Goal: Communication & Community: Answer question/provide support

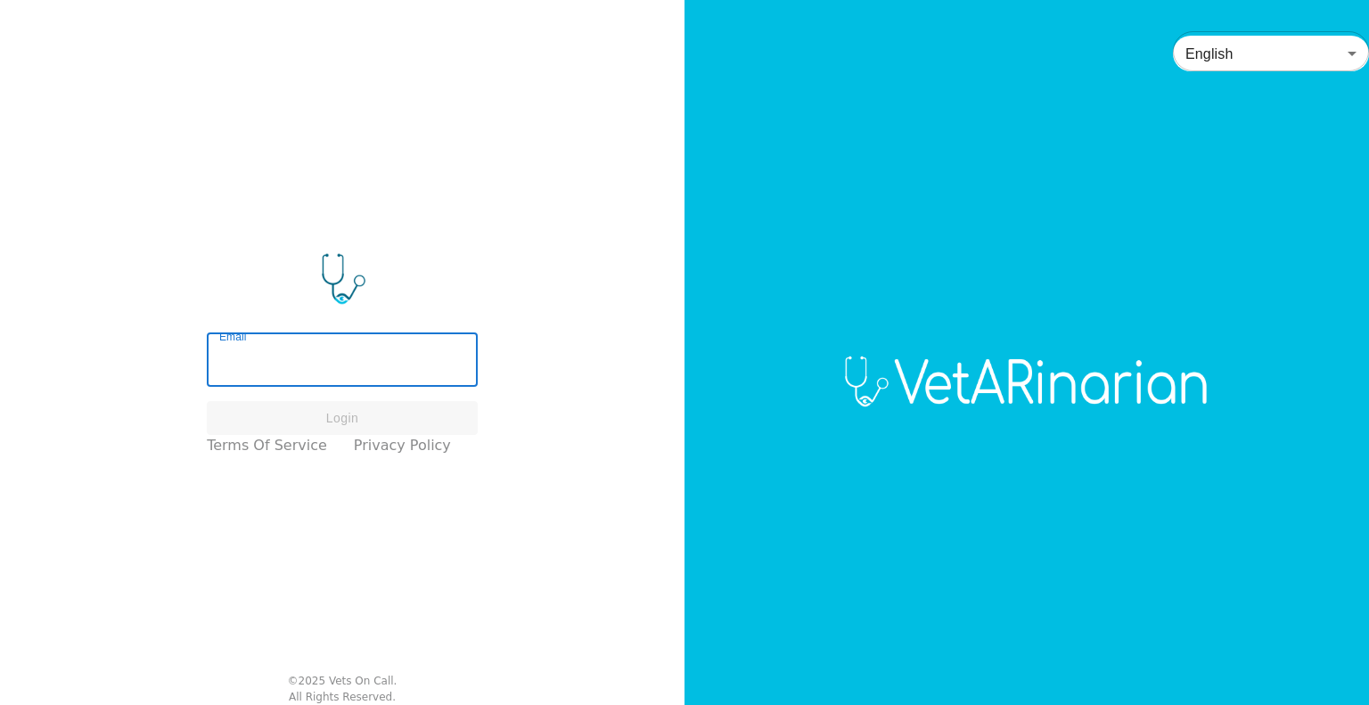
click at [389, 348] on input "Email" at bounding box center [342, 362] width 271 height 50
type input "[EMAIL_ADDRESS][DOMAIN_NAME]"
drag, startPoint x: 385, startPoint y: 368, endPoint x: 142, endPoint y: 369, distance: 243.3
click at [142, 369] on div "Email [EMAIL_ADDRESS][DOMAIN_NAME] Email Login Terms of Service Privacy Policy …" at bounding box center [342, 352] width 684 height 705
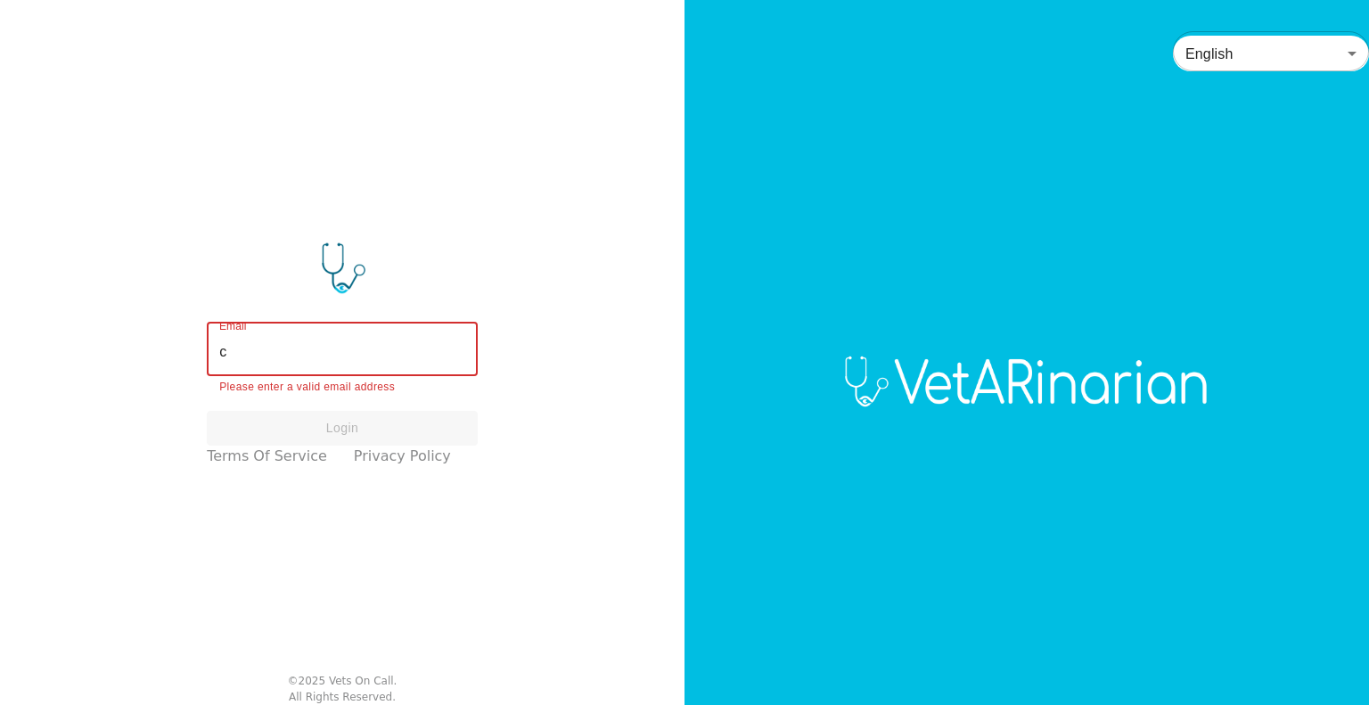
type input "[EMAIL_ADDRESS][DOMAIN_NAME]"
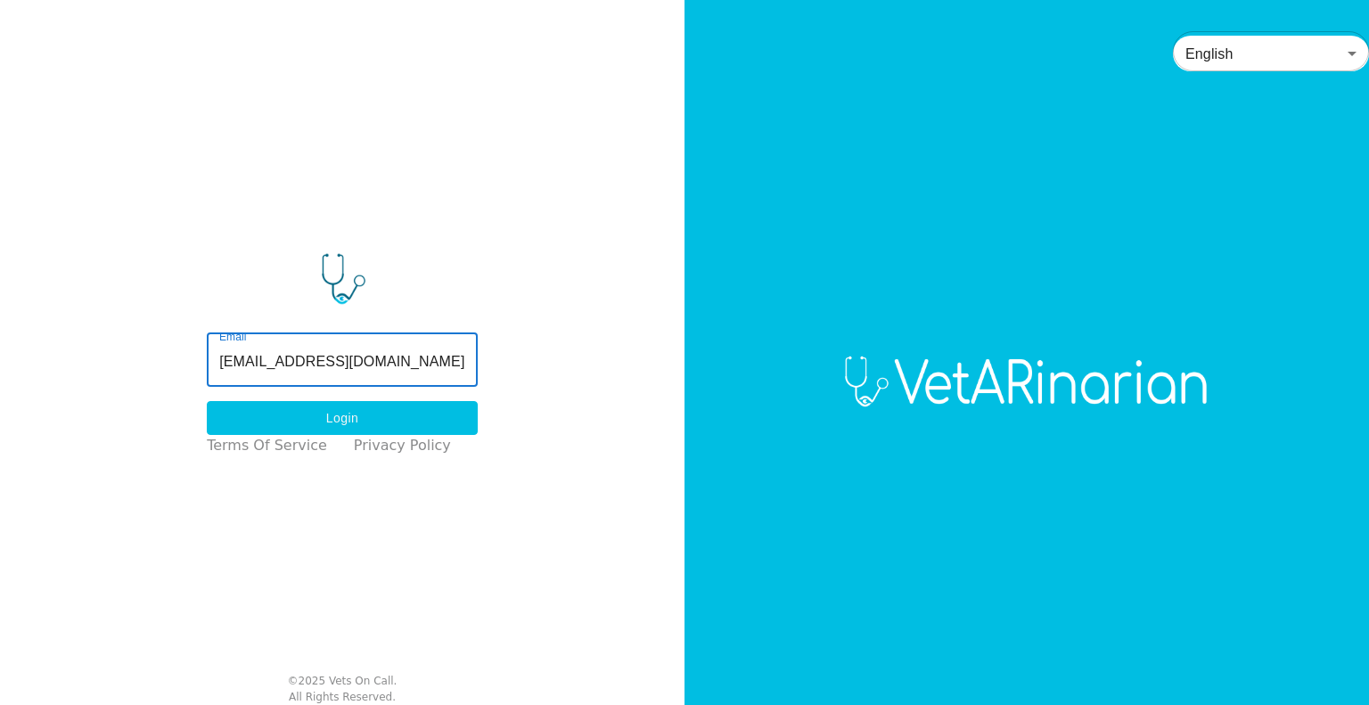
click at [343, 418] on button "Login" at bounding box center [342, 418] width 271 height 35
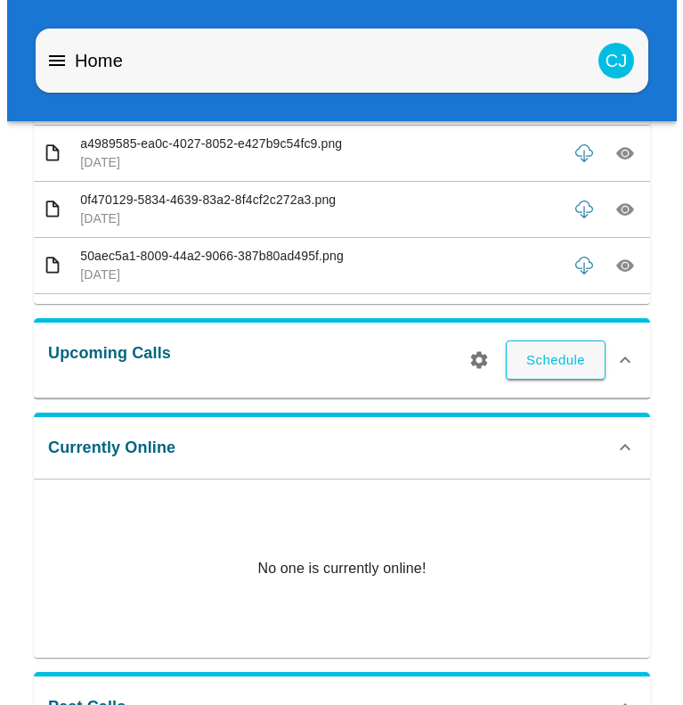
scroll to position [346, 0]
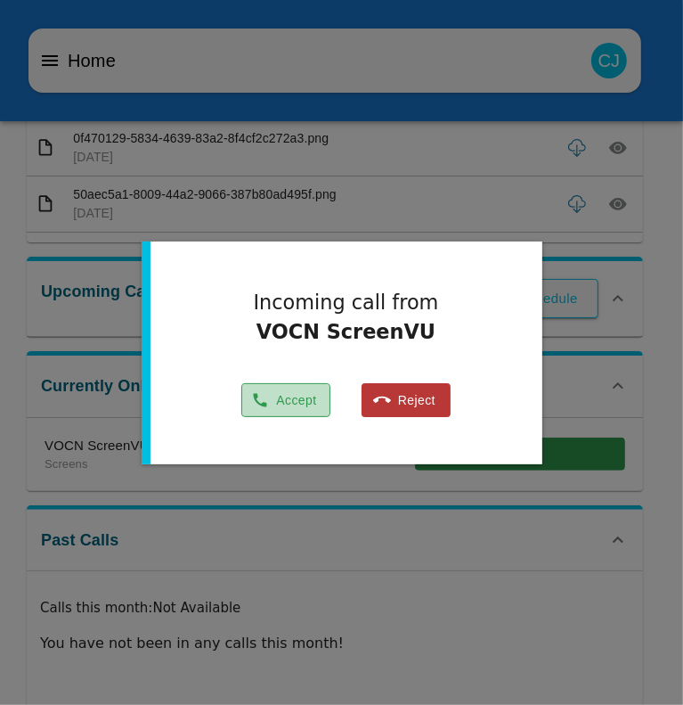
click at [290, 398] on button "Accept" at bounding box center [285, 400] width 89 height 35
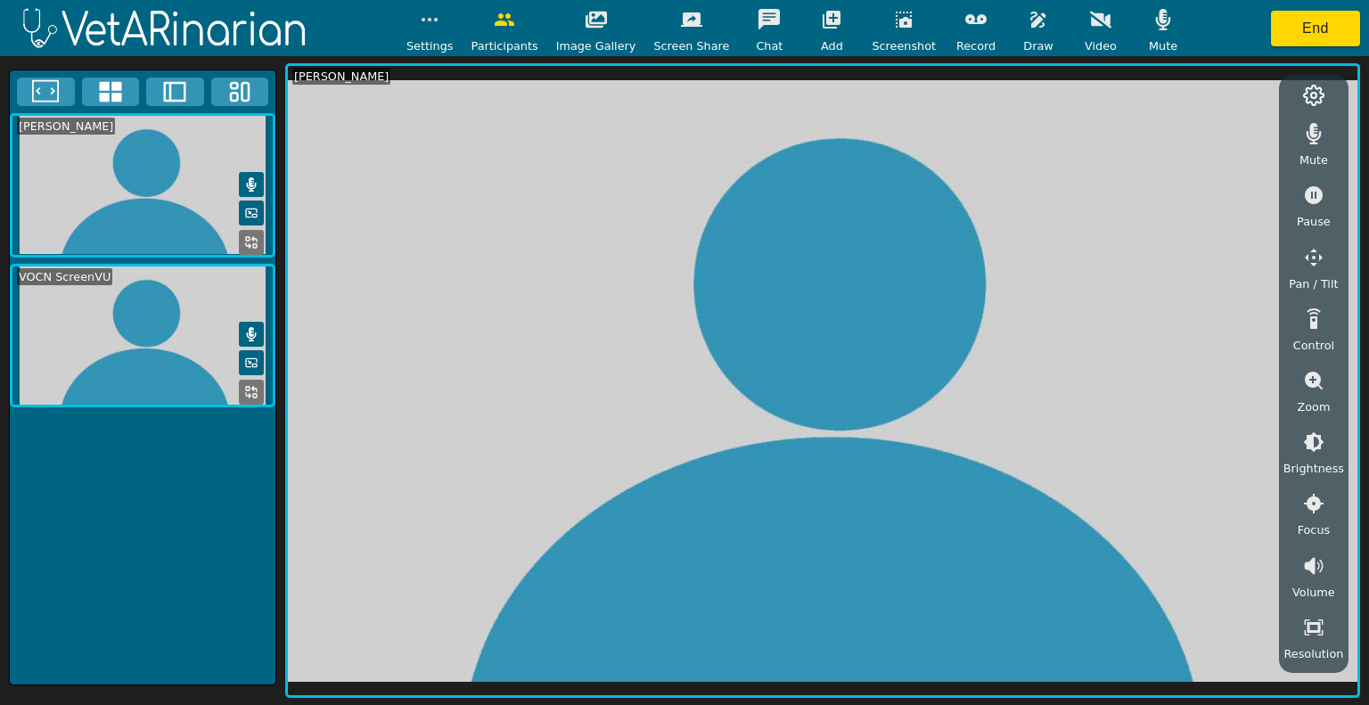
click at [168, 99] on icon at bounding box center [174, 91] width 27 height 27
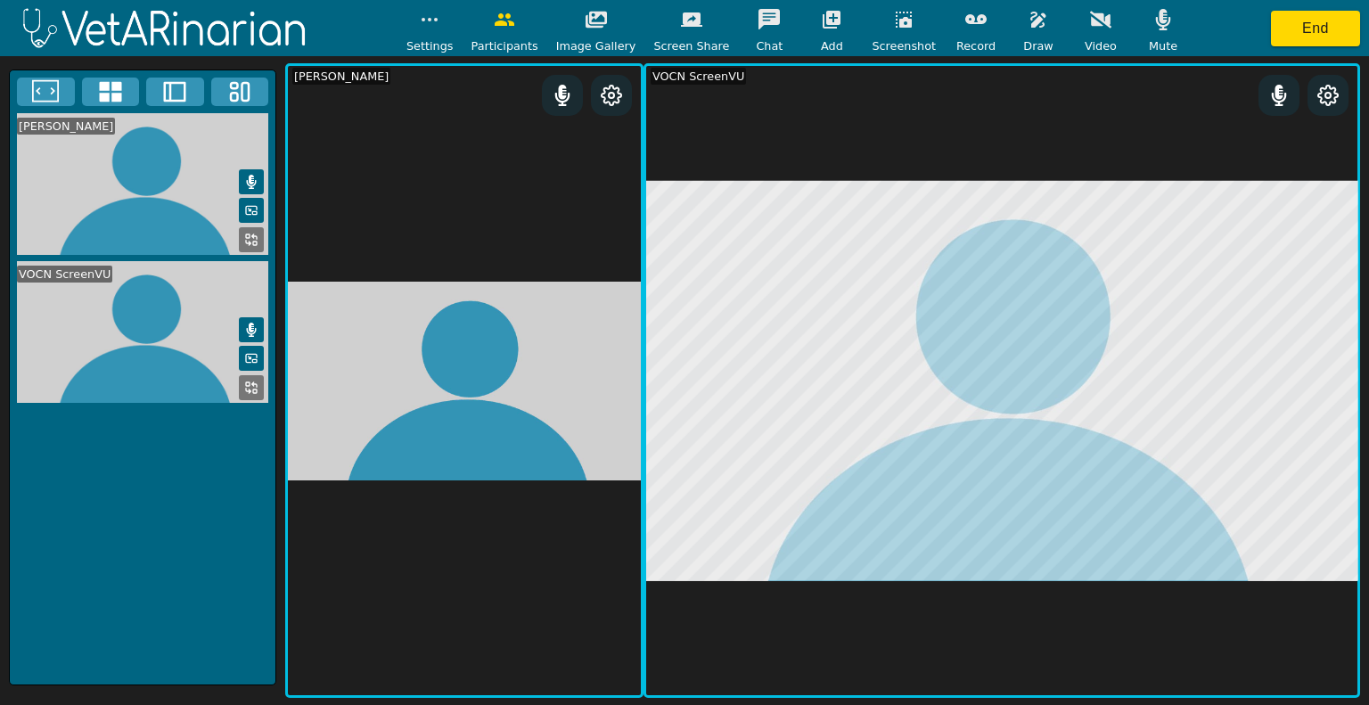
click at [37, 88] on icon at bounding box center [45, 91] width 27 height 27
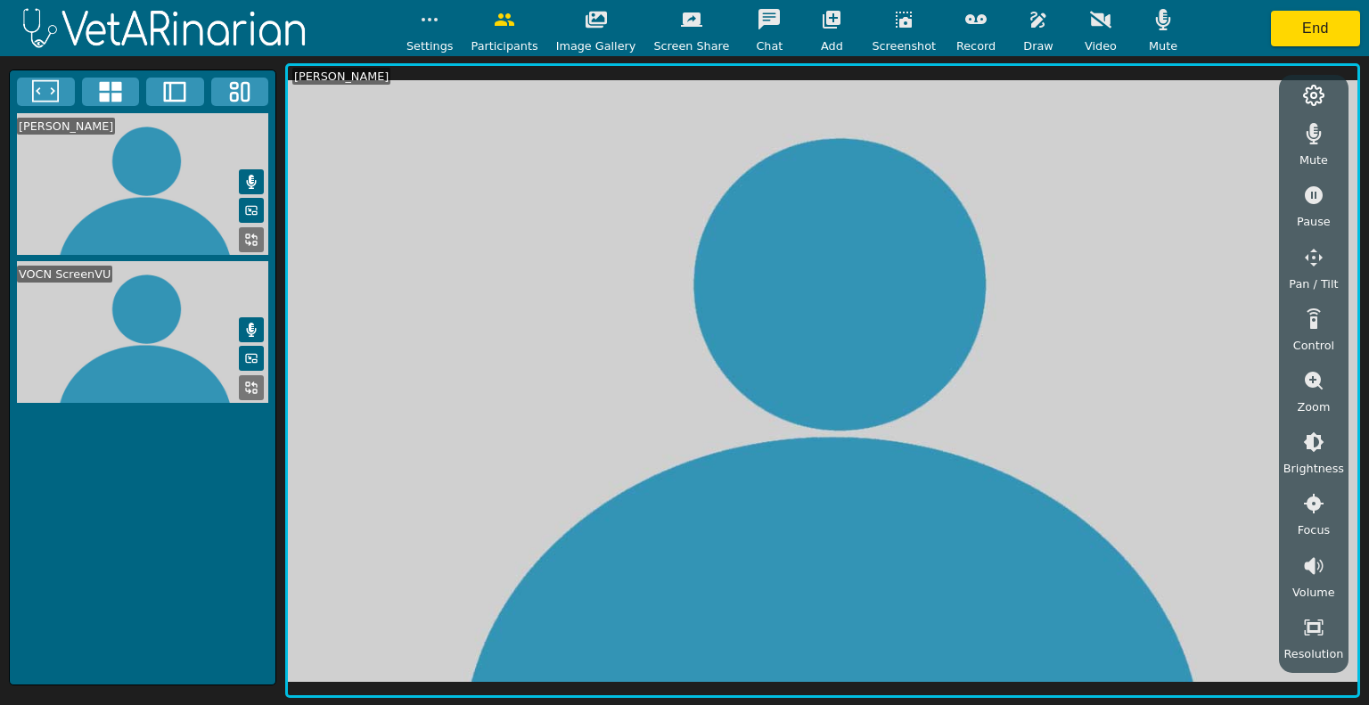
click at [37, 88] on icon at bounding box center [45, 91] width 27 height 27
click at [182, 89] on icon at bounding box center [174, 91] width 27 height 27
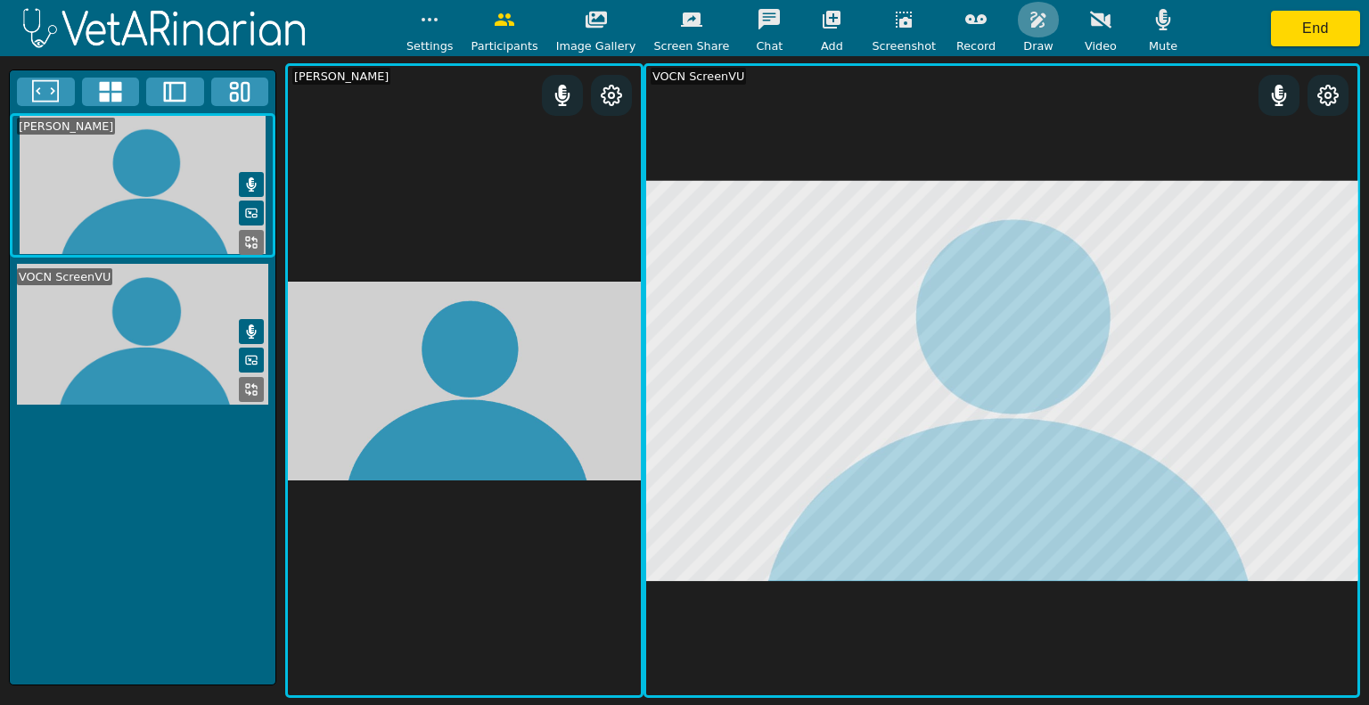
click at [1030, 20] on icon "button" at bounding box center [1037, 20] width 15 height 16
click at [985, 103] on button at bounding box center [996, 104] width 22 height 22
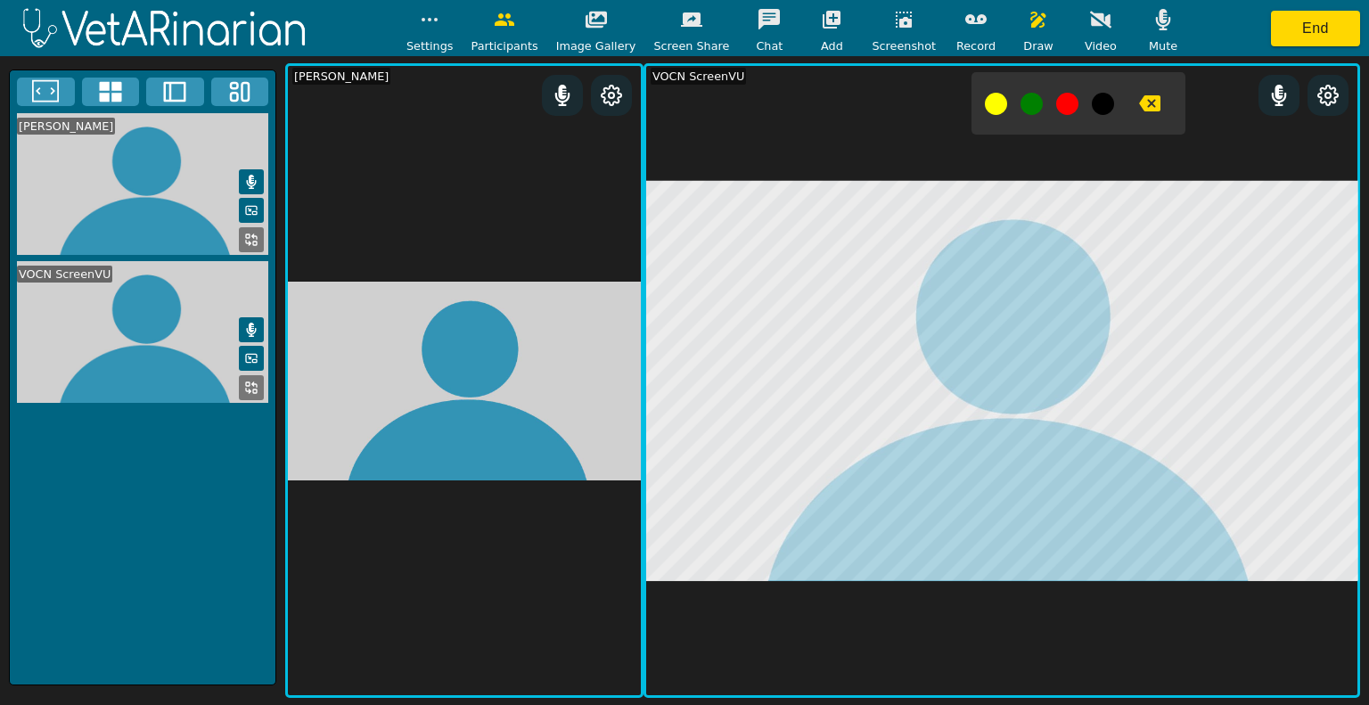
click at [881, 27] on button "button" at bounding box center [903, 20] width 45 height 36
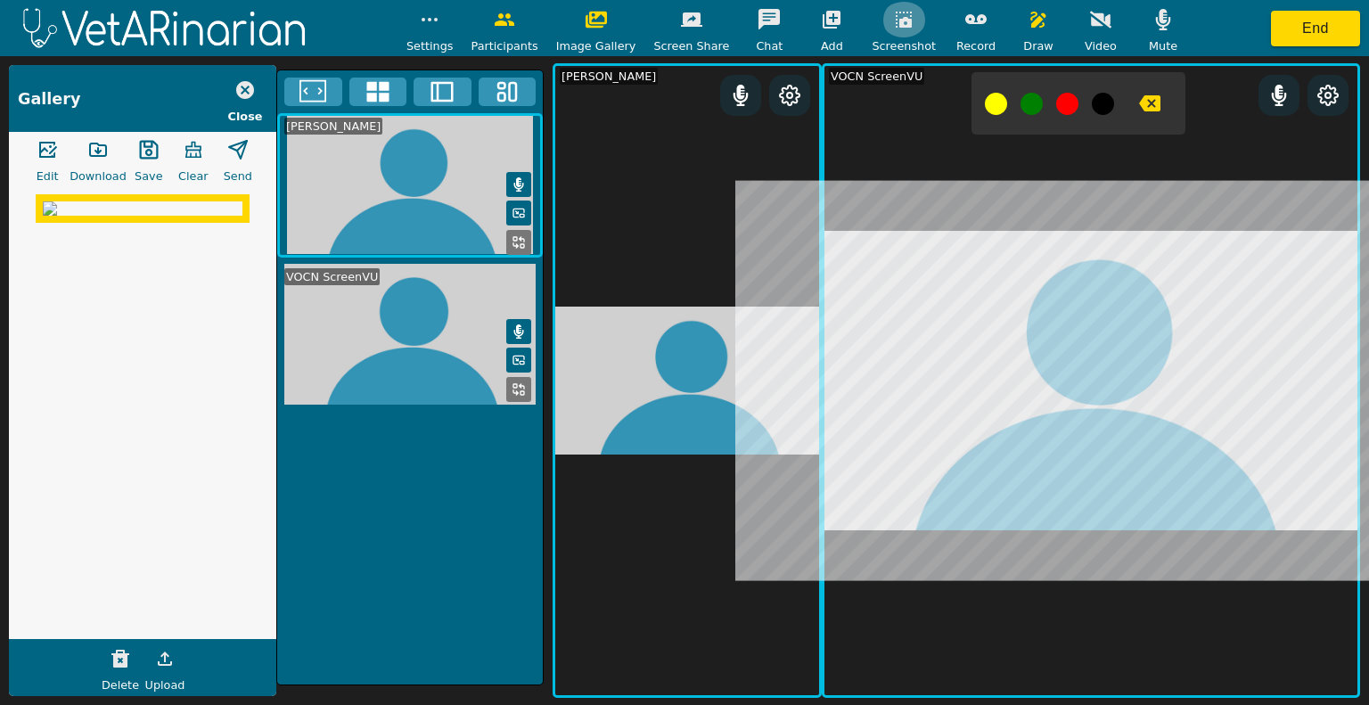
click at [881, 17] on button "button" at bounding box center [903, 20] width 45 height 36
click at [896, 25] on icon "button" at bounding box center [904, 20] width 16 height 16
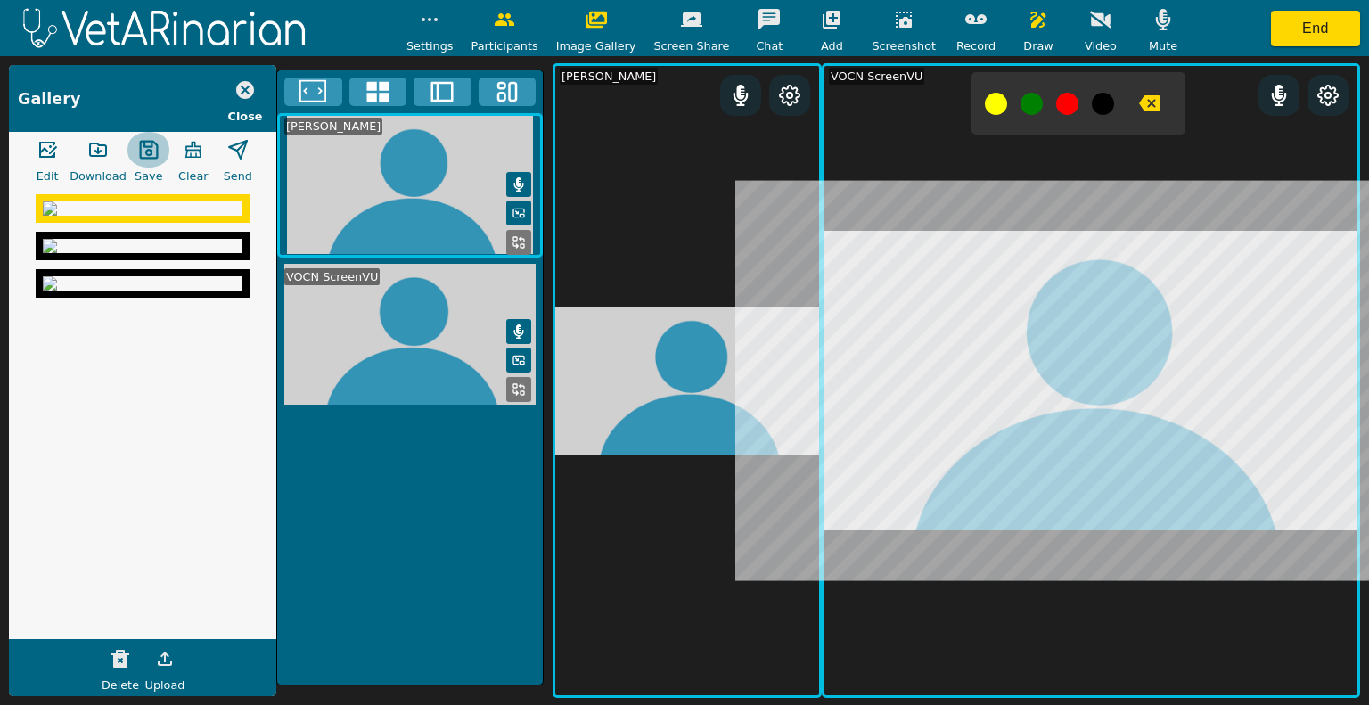
click at [133, 151] on button "button" at bounding box center [149, 150] width 45 height 36
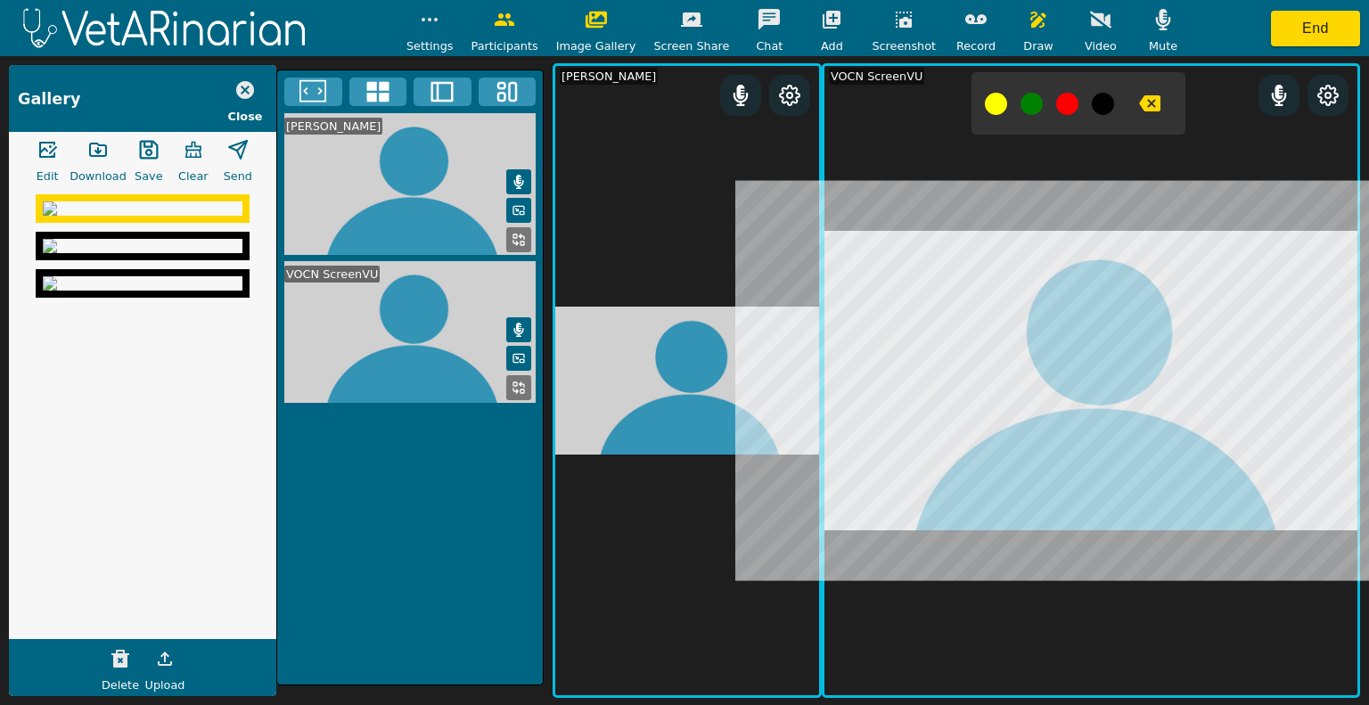
click at [130, 253] on img at bounding box center [143, 246] width 200 height 14
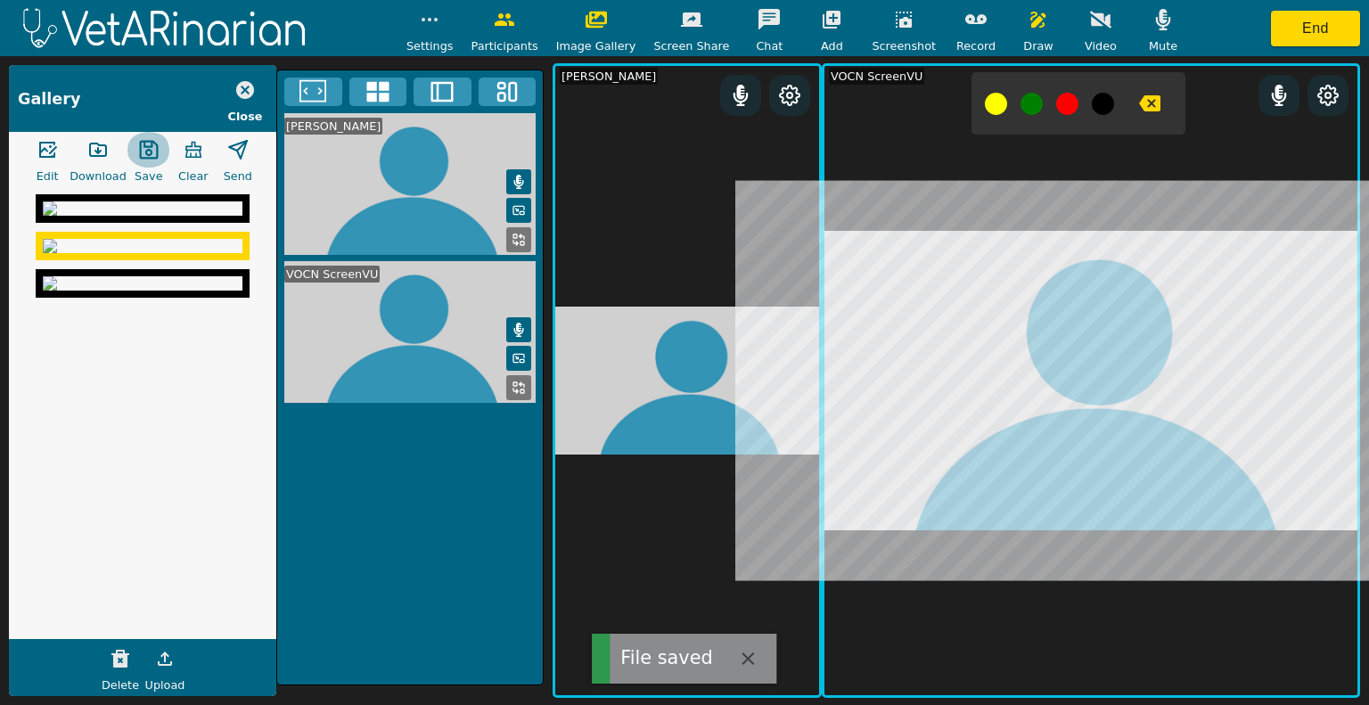
click at [140, 147] on icon "button" at bounding box center [148, 149] width 21 height 21
click at [124, 290] on img at bounding box center [143, 283] width 200 height 14
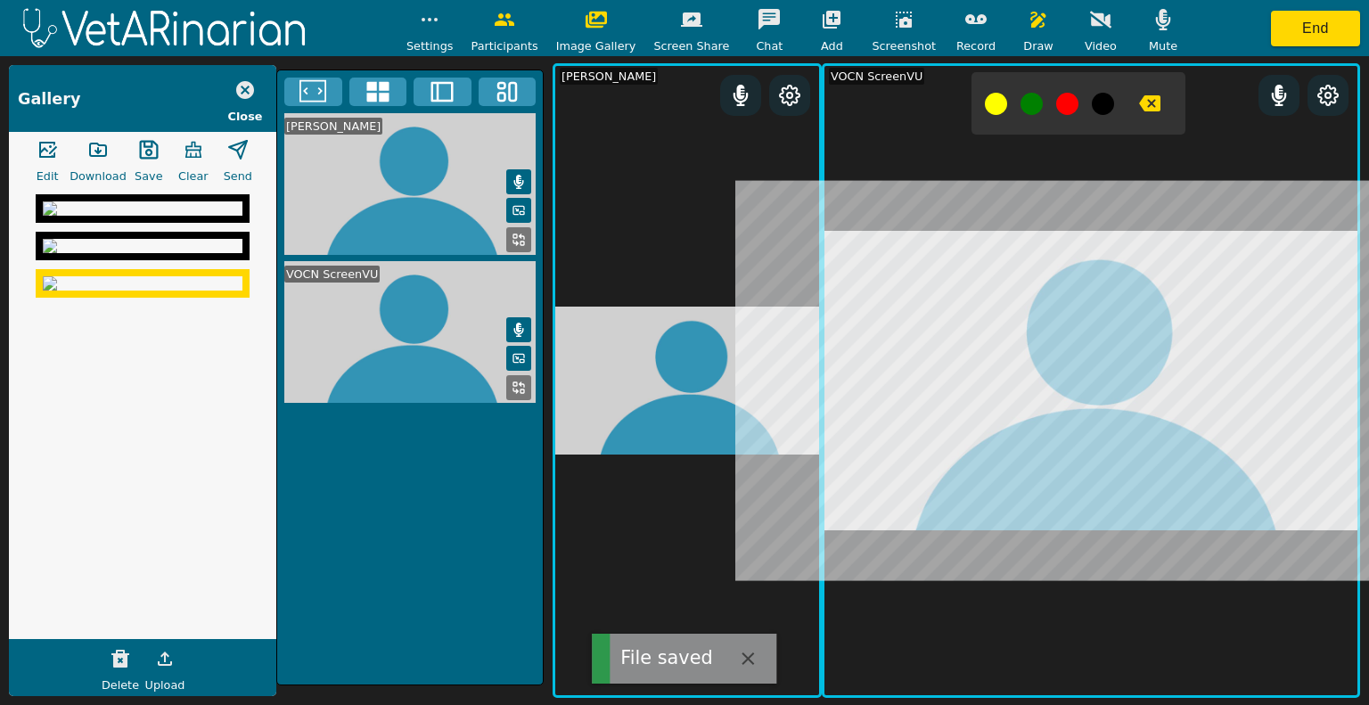
click at [145, 151] on icon "button" at bounding box center [148, 149] width 21 height 21
click at [90, 156] on icon "button" at bounding box center [98, 149] width 16 height 12
click at [112, 253] on img at bounding box center [143, 246] width 200 height 14
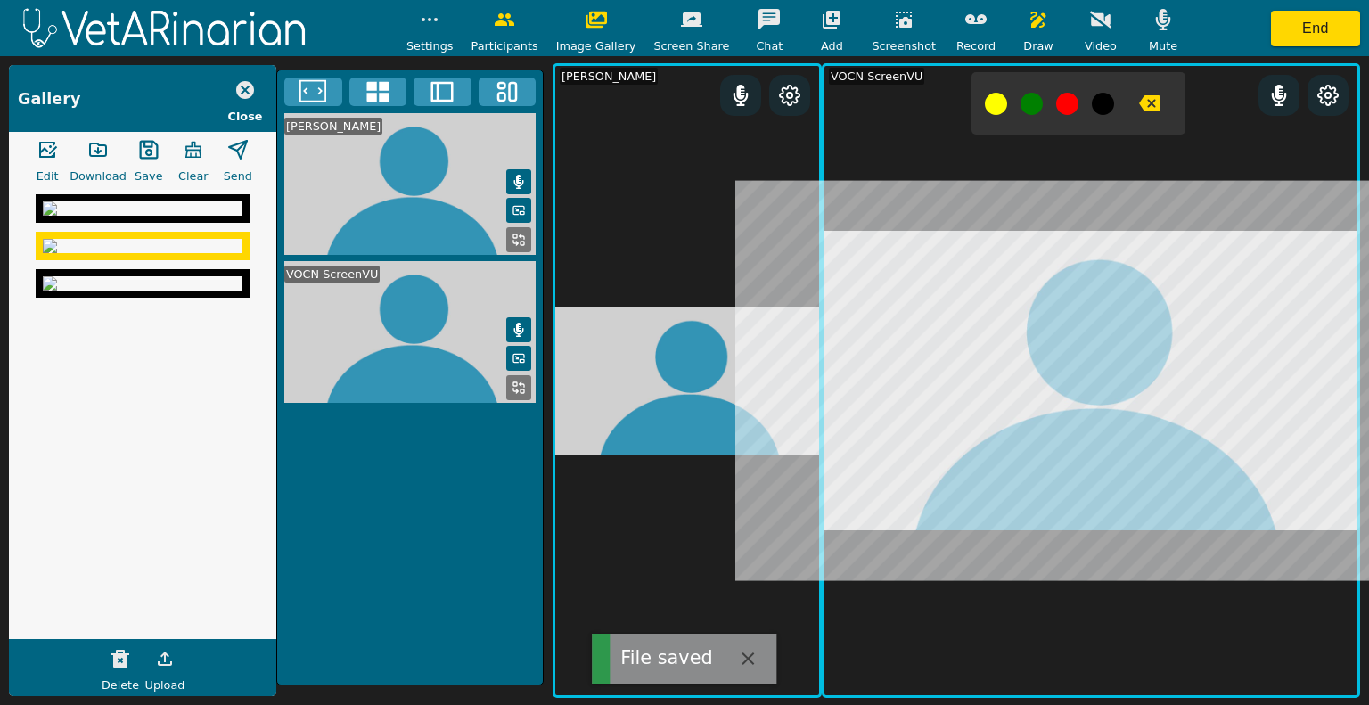
click at [106, 151] on icon "button" at bounding box center [98, 149] width 16 height 12
click at [156, 216] on img at bounding box center [143, 208] width 200 height 14
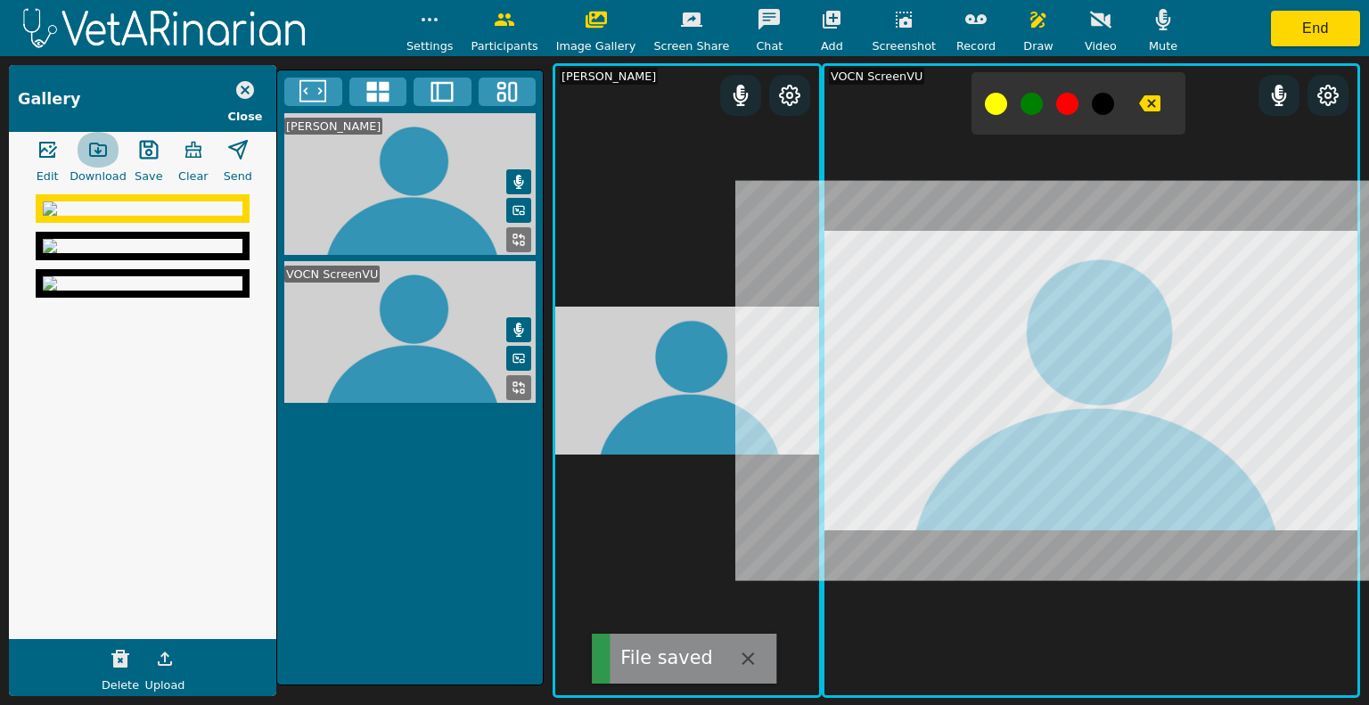
click at [97, 145] on icon "button" at bounding box center [97, 149] width 21 height 21
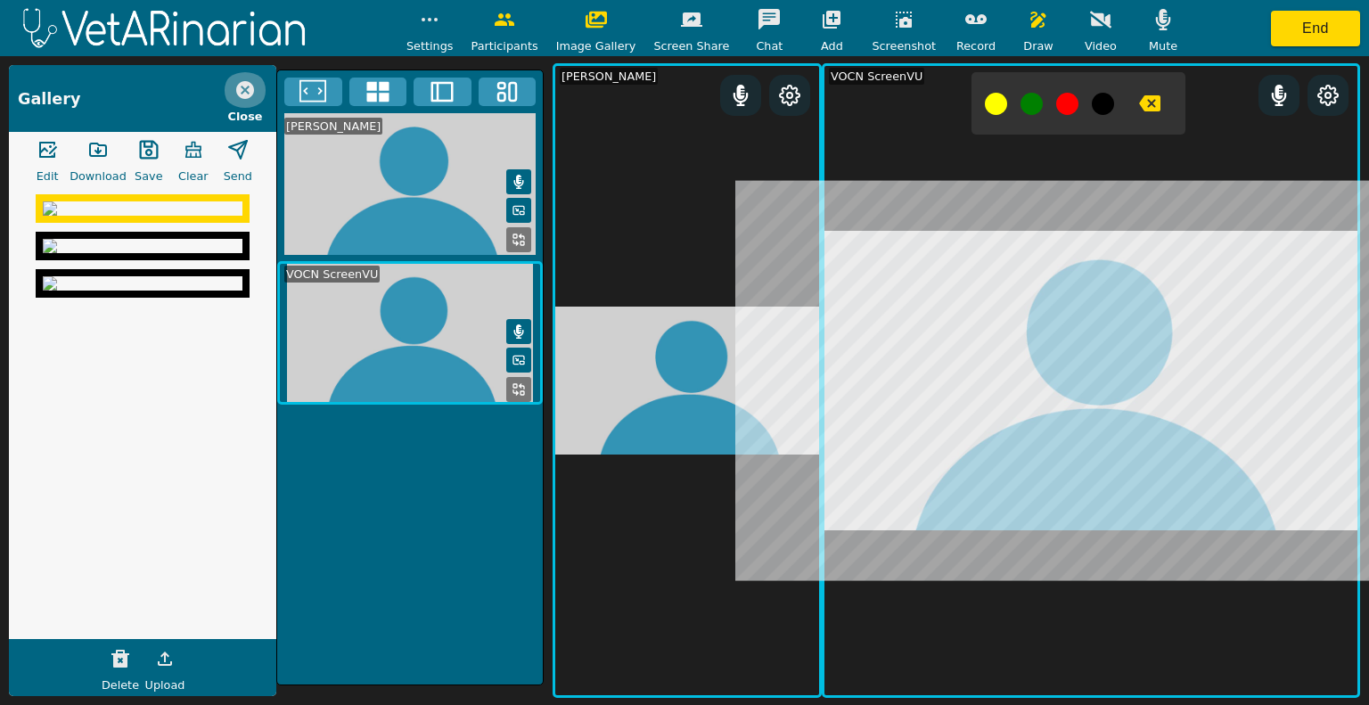
click at [244, 87] on icon "button" at bounding box center [245, 90] width 18 height 18
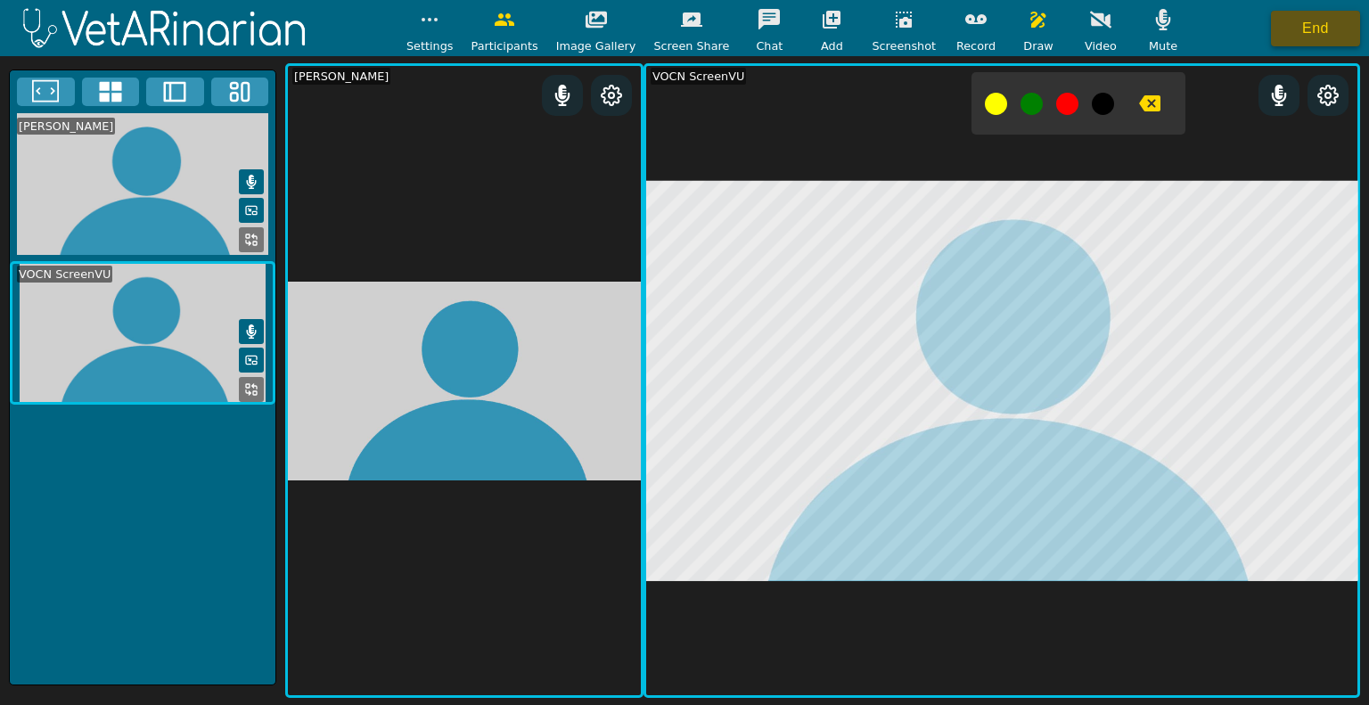
click at [1277, 29] on button "End" at bounding box center [1315, 29] width 89 height 36
